Goal: Task Accomplishment & Management: Use online tool/utility

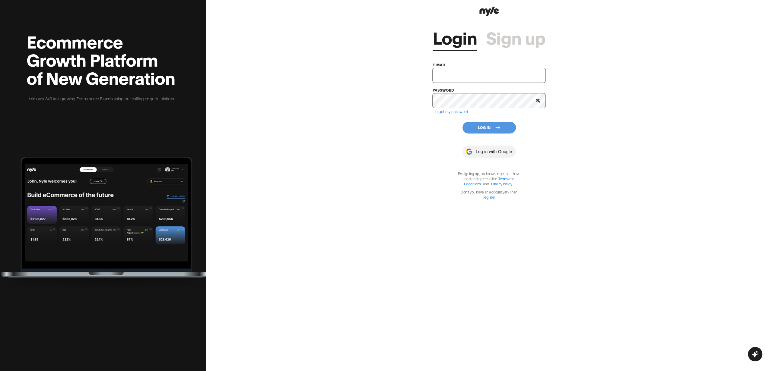
type input "[EMAIL_ADDRESS][PERSON_NAME]"
click at [482, 126] on button "Log In" at bounding box center [488, 128] width 53 height 12
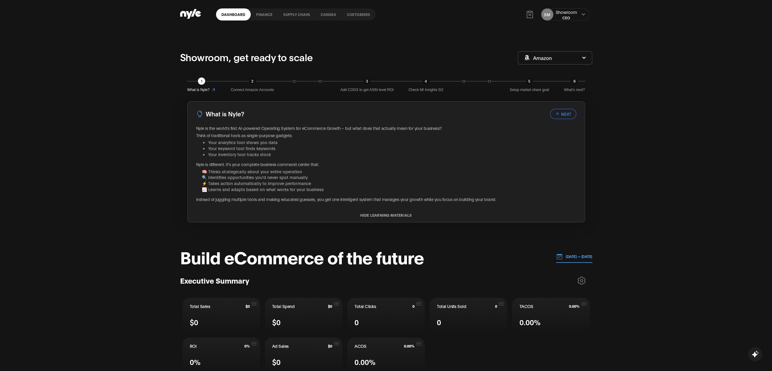
click at [353, 16] on link "Customers" at bounding box center [358, 14] width 34 height 12
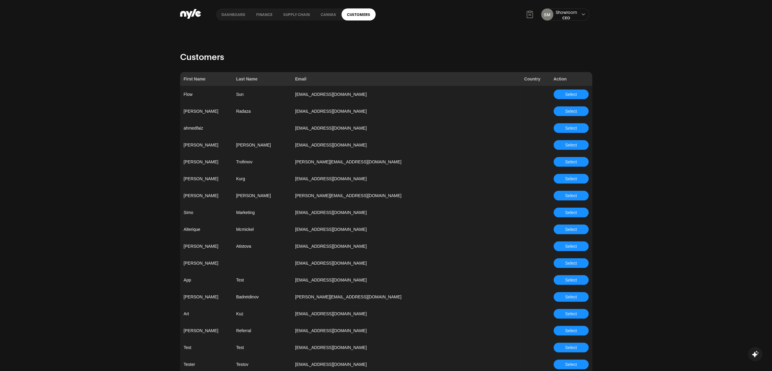
scroll to position [1547, 0]
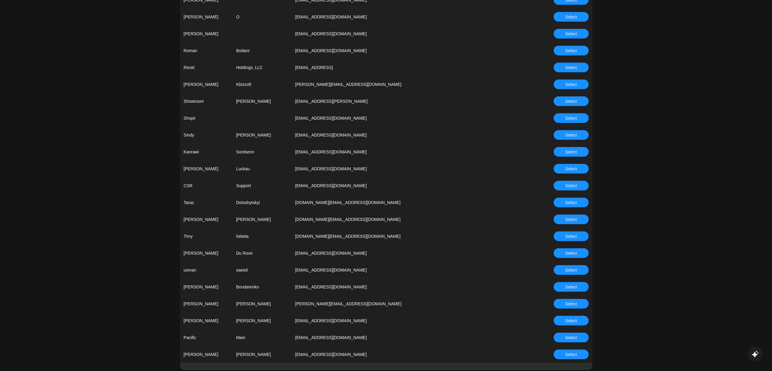
click at [568, 185] on span "Select" at bounding box center [571, 185] width 12 height 7
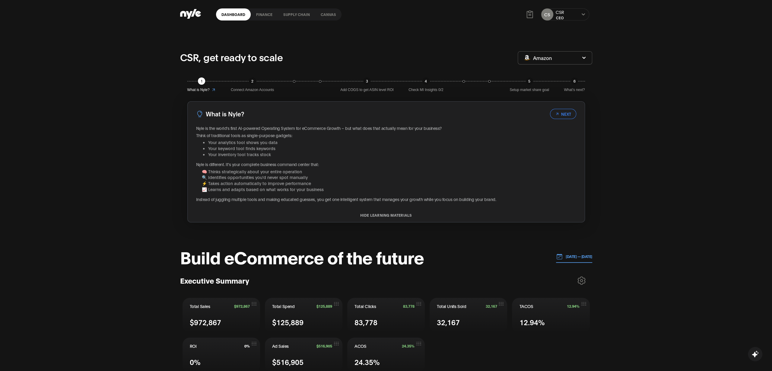
click at [572, 259] on button "[DATE] — [DATE]" at bounding box center [574, 257] width 36 height 12
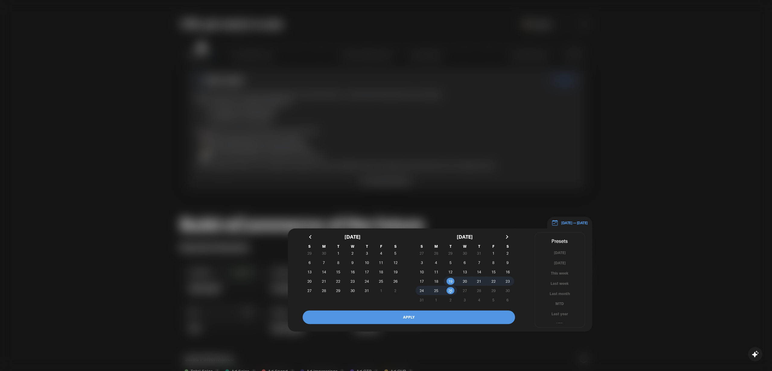
scroll to position [4, 0]
click at [558, 320] on button "YTD" at bounding box center [560, 321] width 50 height 6
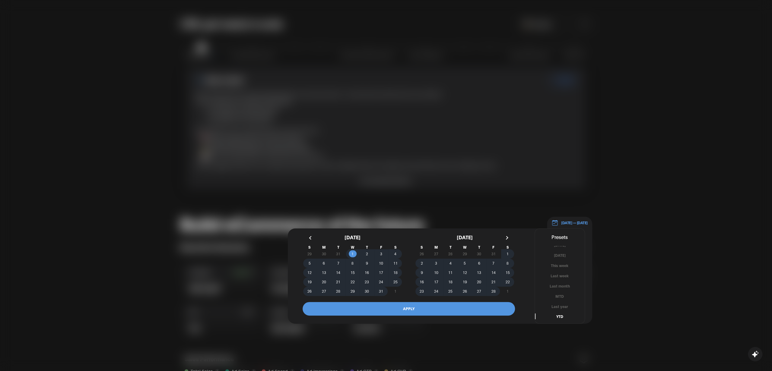
click at [409, 305] on button "APPLY" at bounding box center [408, 309] width 212 height 14
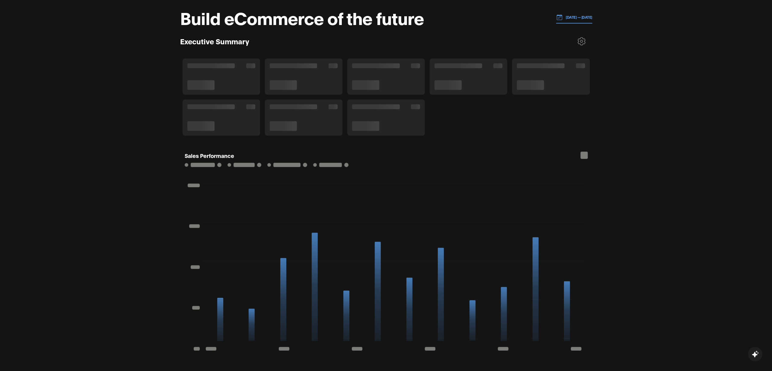
scroll to position [231, 0]
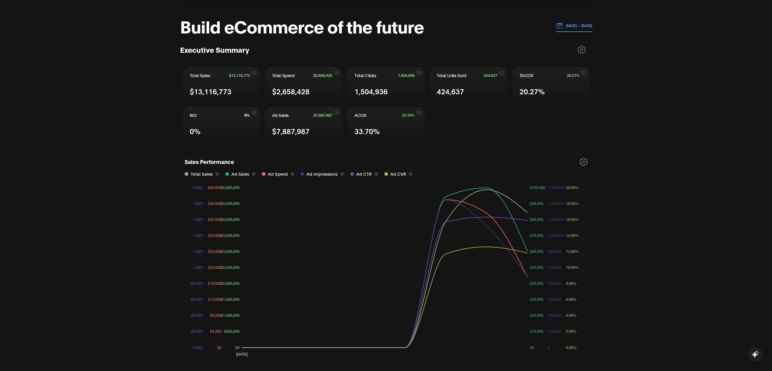
click at [566, 26] on p "[DATE] — [DATE]" at bounding box center [577, 25] width 30 height 5
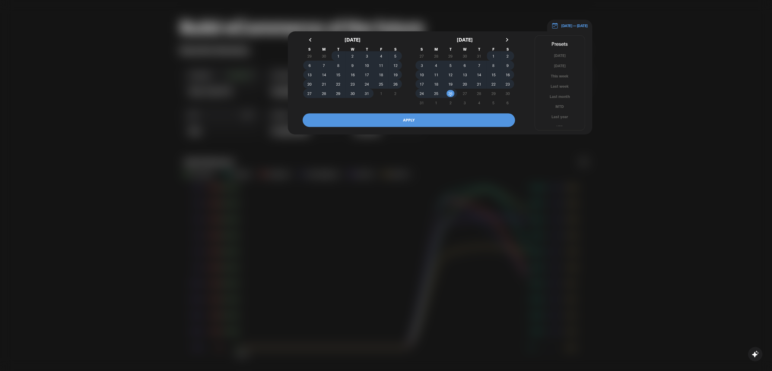
click at [635, 57] on div at bounding box center [386, 185] width 772 height 371
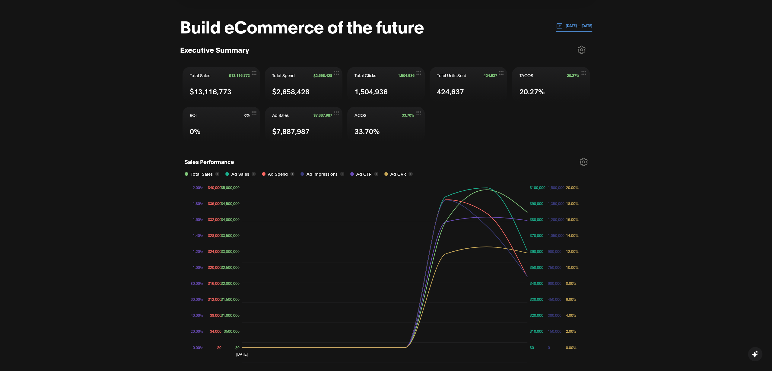
click at [561, 22] on button "[DATE] — [DATE]" at bounding box center [574, 26] width 36 height 12
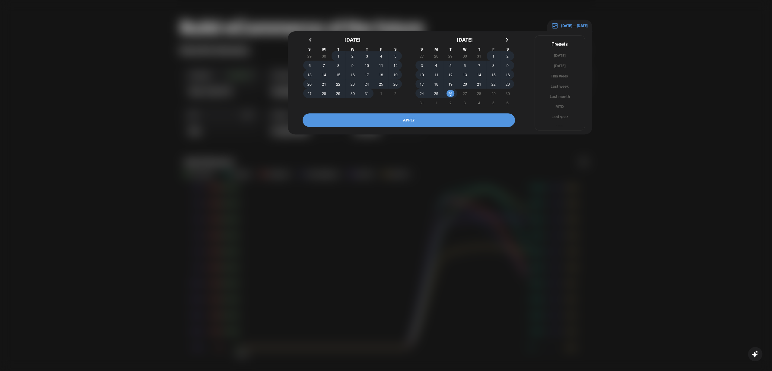
click at [309, 39] on button "button" at bounding box center [310, 39] width 11 height 11
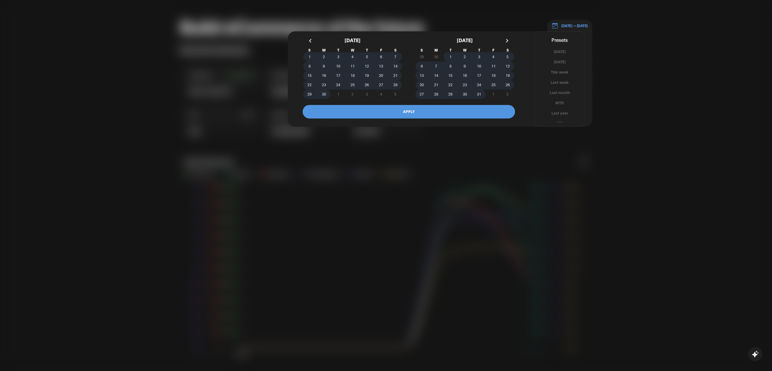
click at [309, 39] on button "button" at bounding box center [310, 40] width 11 height 11
click at [423, 55] on span "1" at bounding box center [422, 57] width 14 height 6
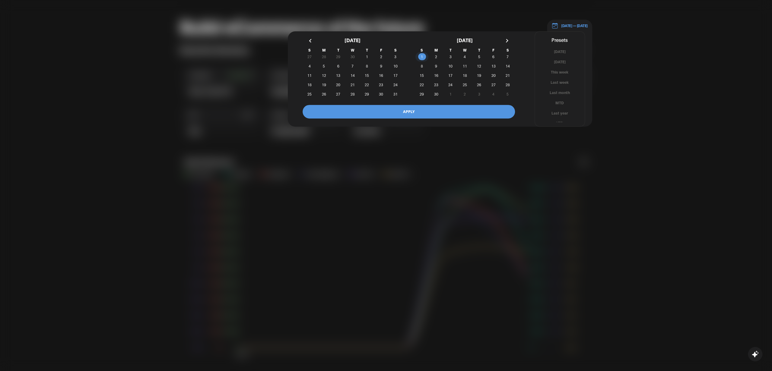
click at [507, 39] on button "button" at bounding box center [506, 40] width 11 height 11
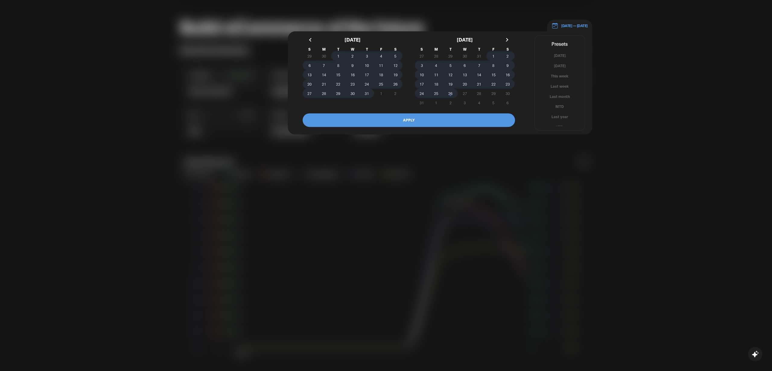
click at [454, 90] on span "26" at bounding box center [450, 93] width 14 height 6
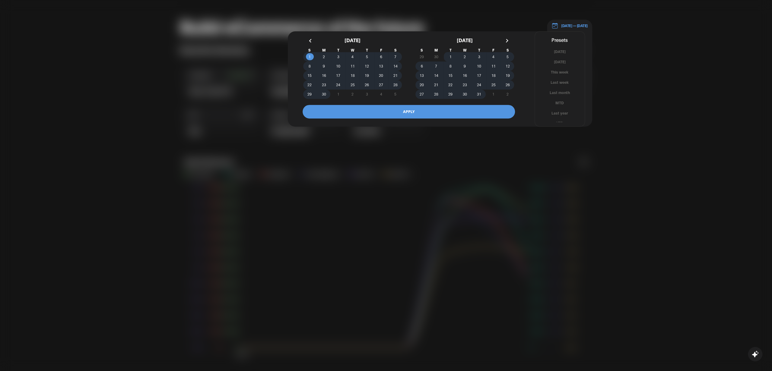
click at [426, 110] on button "APPLY" at bounding box center [408, 112] width 212 height 14
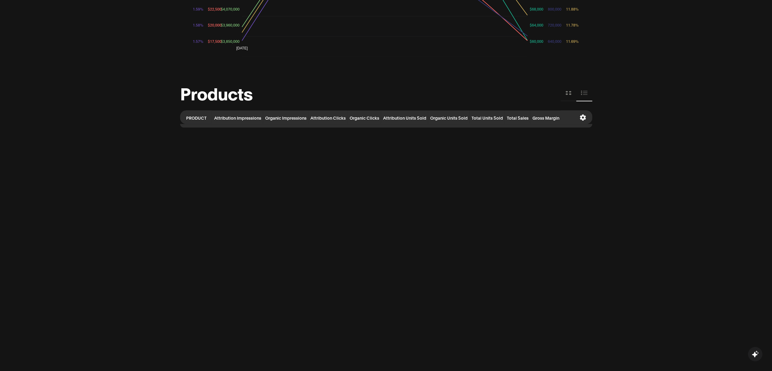
scroll to position [540, 0]
